Goal: Task Accomplishment & Management: Manage account settings

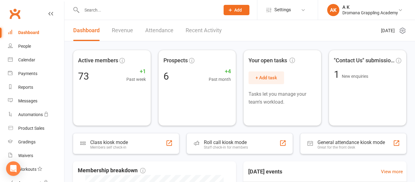
click at [140, 7] on input "text" at bounding box center [148, 10] width 136 height 9
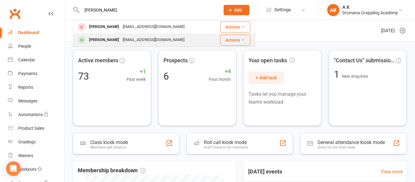
type input "[PERSON_NAME]"
click at [97, 42] on div "[PERSON_NAME]" at bounding box center [104, 40] width 34 height 9
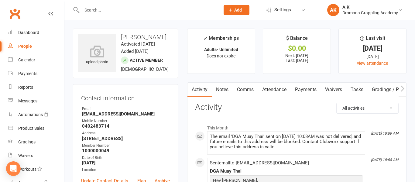
click at [305, 93] on link "Payments" at bounding box center [306, 90] width 30 height 14
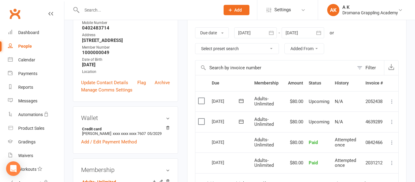
scroll to position [99, 0]
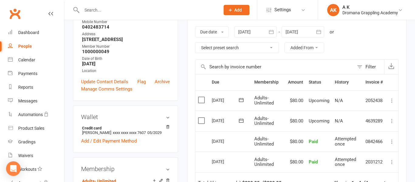
click at [391, 122] on icon at bounding box center [392, 121] width 6 height 6
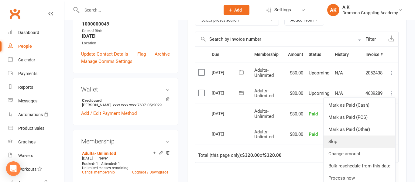
scroll to position [128, 0]
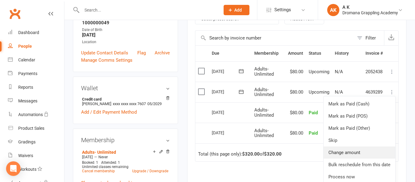
click at [342, 152] on link "Change amount" at bounding box center [359, 152] width 72 height 12
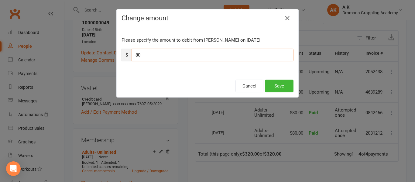
click at [165, 56] on input "80" at bounding box center [212, 55] width 162 height 13
type input "8"
type input "40"
click at [284, 88] on button "Save" at bounding box center [279, 86] width 29 height 13
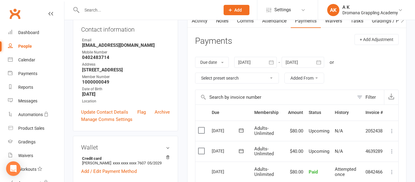
scroll to position [66, 0]
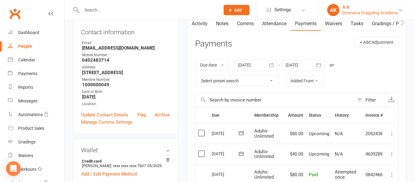
click at [383, 7] on div "A K" at bounding box center [370, 7] width 56 height 5
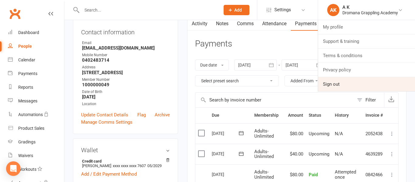
click at [332, 84] on link "Sign out" at bounding box center [366, 84] width 97 height 14
